Goal: Task Accomplishment & Management: Manage account settings

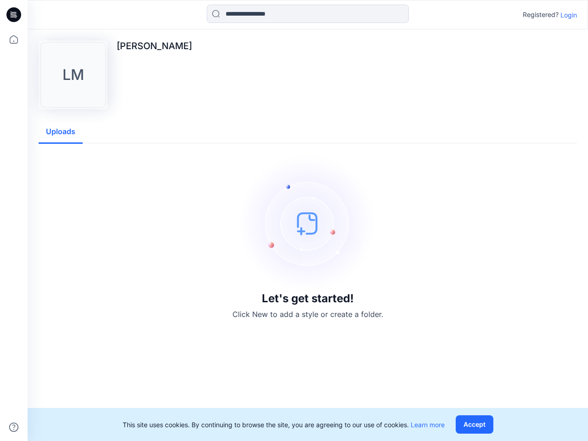
click at [294, 220] on img at bounding box center [308, 223] width 138 height 138
click at [14, 15] on icon at bounding box center [15, 15] width 4 height 0
click at [14, 39] on icon at bounding box center [14, 39] width 20 height 20
click at [14, 427] on icon at bounding box center [13, 427] width 9 height 9
click at [308, 14] on input at bounding box center [308, 14] width 202 height 18
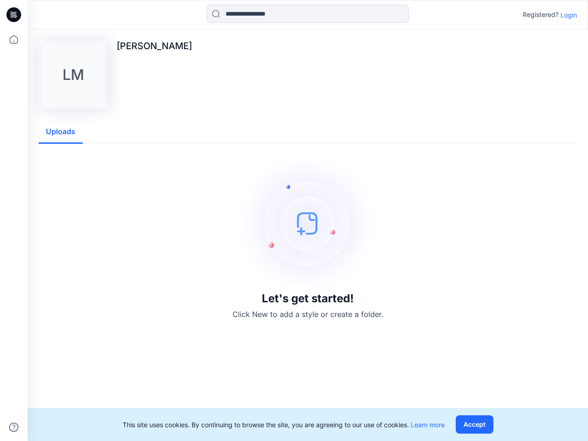
click at [569, 15] on p "Login" at bounding box center [568, 15] width 17 height 10
click at [61, 132] on div "[PERSON_NAME] Uploads Let's get started! Click New to add a style or create a f…" at bounding box center [308, 235] width 560 height 412
click at [476, 424] on button "Accept" at bounding box center [475, 424] width 38 height 18
